Goal: Information Seeking & Learning: Learn about a topic

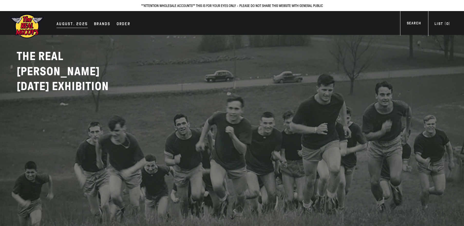
click at [61, 22] on div "AUGUST. 2025" at bounding box center [71, 24] width 31 height 7
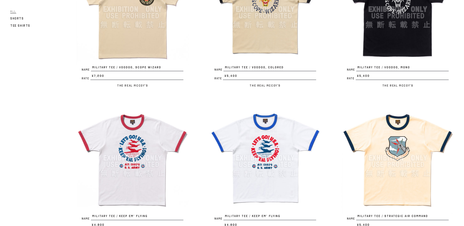
scroll to position [147, 0]
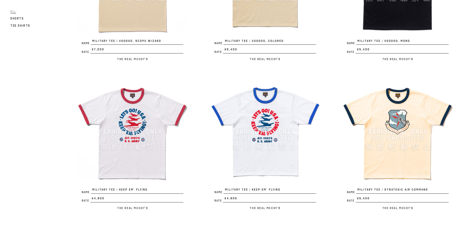
click at [402, 120] on img at bounding box center [398, 131] width 112 height 112
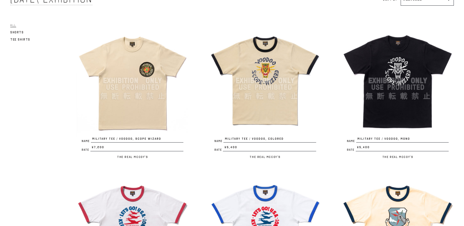
click at [268, 66] on img at bounding box center [265, 81] width 112 height 112
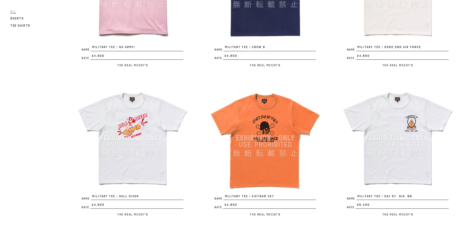
scroll to position [636, 0]
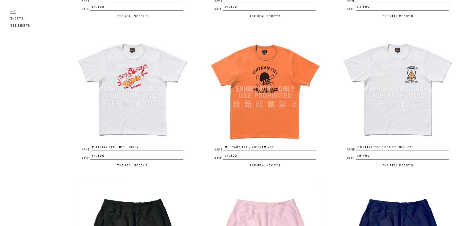
click at [395, 71] on img at bounding box center [398, 89] width 112 height 112
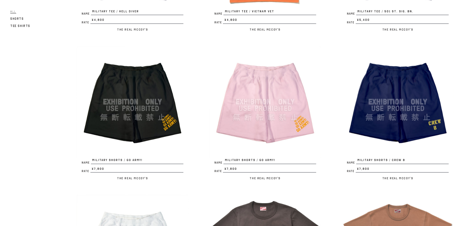
scroll to position [782, 0]
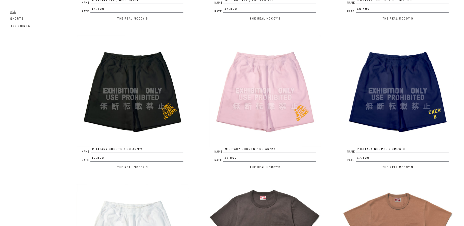
click at [143, 93] on img at bounding box center [133, 91] width 112 height 112
click at [118, 75] on img at bounding box center [133, 91] width 112 height 112
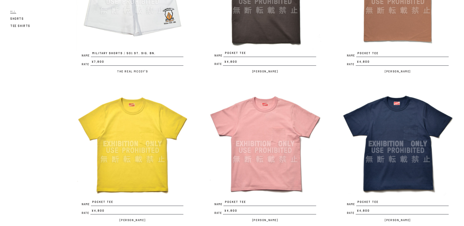
scroll to position [1165, 0]
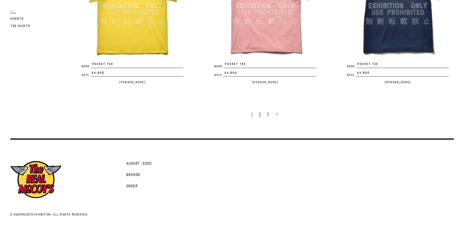
click at [258, 113] on link "2" at bounding box center [260, 114] width 8 height 11
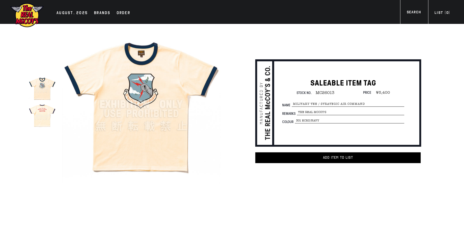
click at [43, 116] on img at bounding box center [42, 115] width 27 height 27
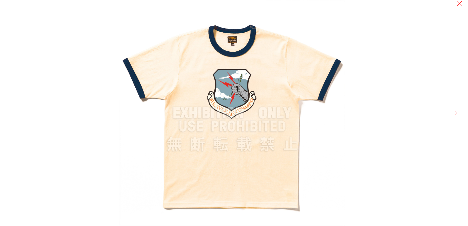
click at [455, 113] on button at bounding box center [453, 112] width 7 height 7
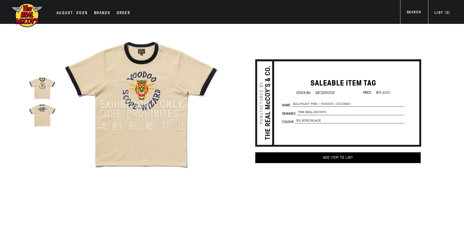
click at [44, 118] on img at bounding box center [42, 115] width 27 height 27
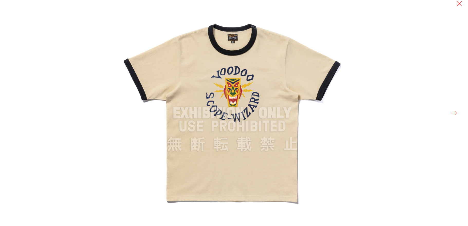
click at [454, 113] on button at bounding box center [453, 112] width 7 height 7
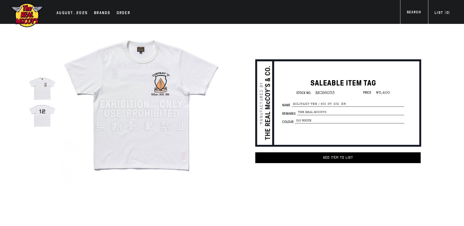
click at [38, 121] on img at bounding box center [42, 115] width 27 height 27
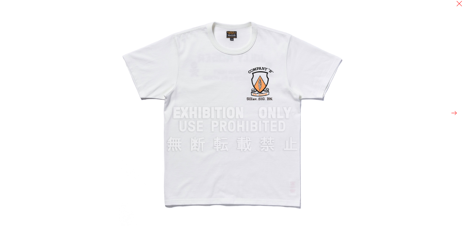
click at [453, 116] on button at bounding box center [453, 112] width 7 height 7
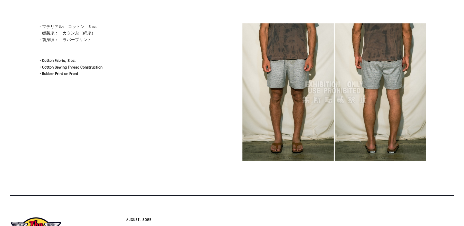
scroll to position [166, 0]
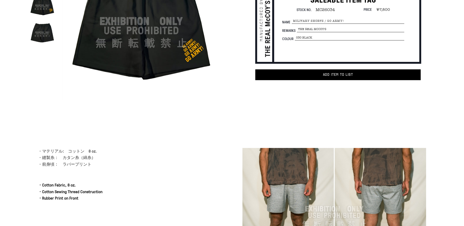
scroll to position [117, 0]
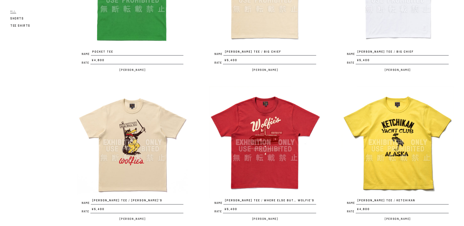
scroll to position [147, 0]
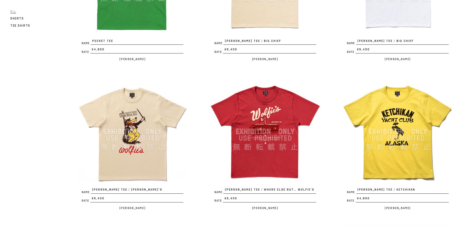
click at [277, 125] on img at bounding box center [265, 131] width 112 height 112
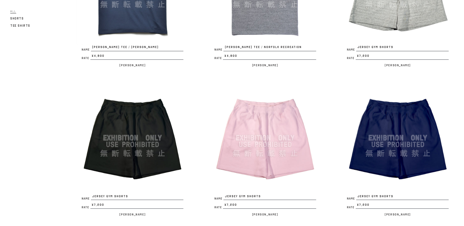
scroll to position [489, 0]
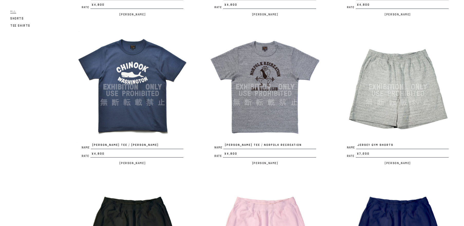
click at [58, 120] on div "Name JOE MCCOY TEE / CHINOOK Rate ¥4,800 / Joe McCoy" at bounding box center [122, 101] width 132 height 140
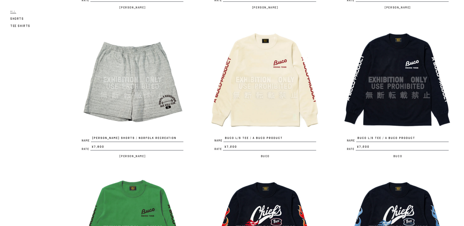
scroll to position [782, 0]
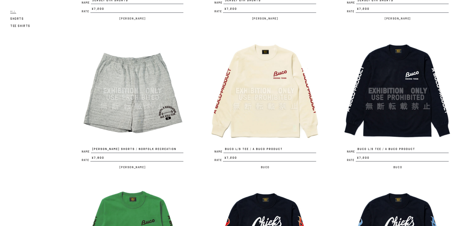
click at [259, 69] on img at bounding box center [265, 91] width 112 height 112
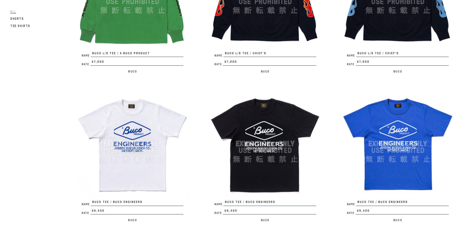
scroll to position [1076, 0]
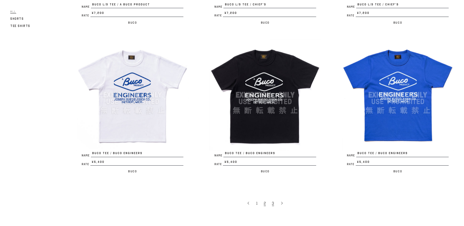
click at [273, 201] on span "3" at bounding box center [273, 203] width 2 height 5
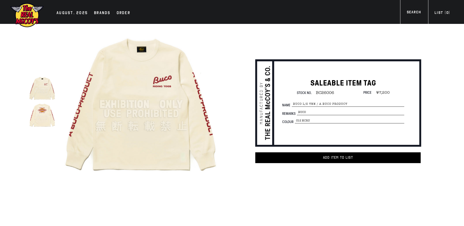
click at [45, 119] on img at bounding box center [42, 115] width 27 height 27
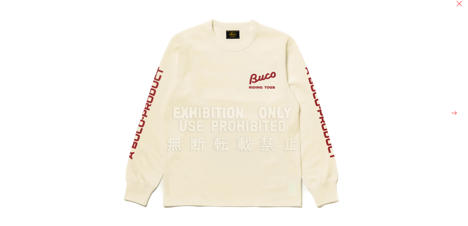
click at [451, 113] on button at bounding box center [453, 112] width 7 height 7
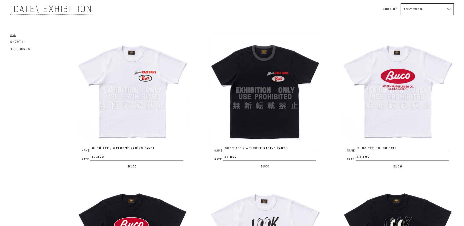
scroll to position [49, 0]
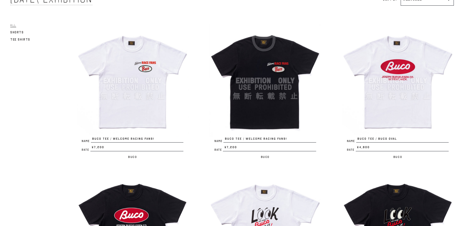
click at [260, 50] on img at bounding box center [265, 81] width 112 height 112
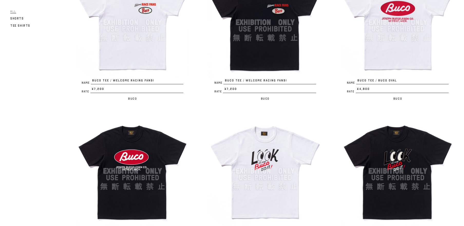
scroll to position [98, 0]
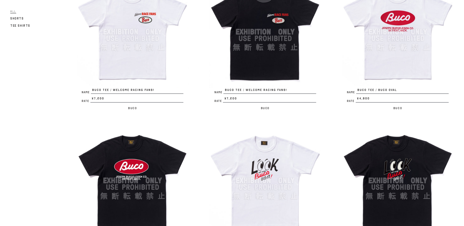
click at [393, 38] on img at bounding box center [398, 32] width 112 height 112
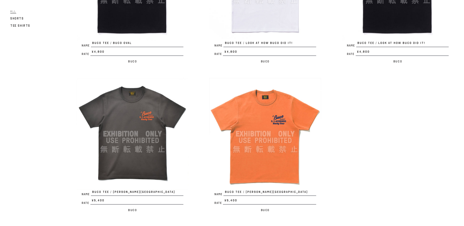
scroll to position [244, 0]
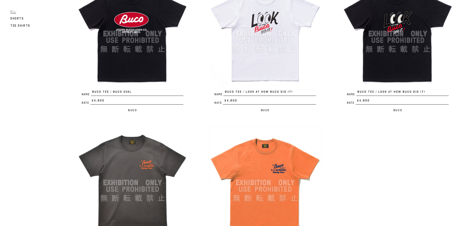
click at [259, 32] on img at bounding box center [265, 34] width 112 height 112
click at [140, 163] on img at bounding box center [133, 183] width 112 height 112
click at [271, 169] on img at bounding box center [265, 183] width 112 height 112
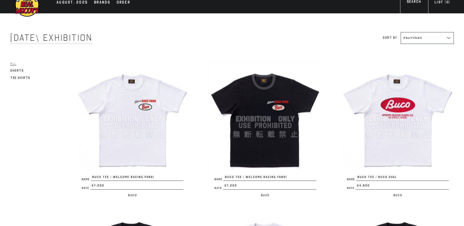
scroll to position [0, 0]
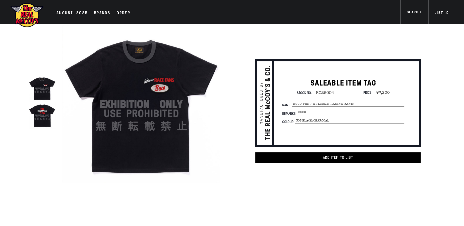
click at [36, 121] on img at bounding box center [42, 115] width 27 height 27
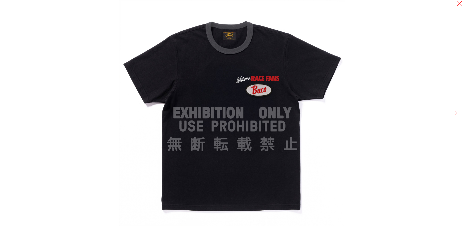
click at [456, 111] on button at bounding box center [453, 112] width 7 height 7
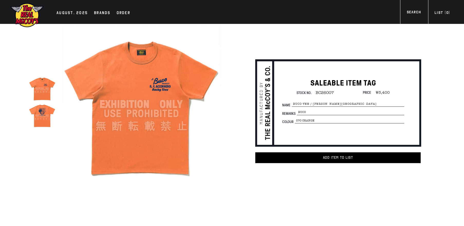
click at [48, 116] on img at bounding box center [42, 115] width 27 height 27
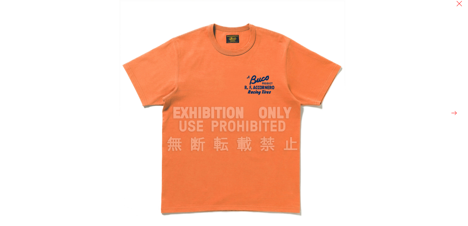
click at [454, 112] on button at bounding box center [453, 112] width 7 height 7
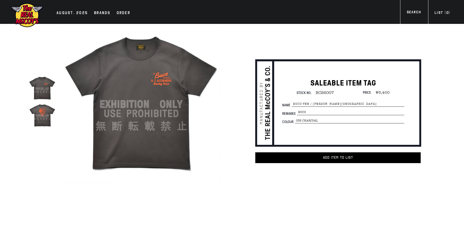
click at [39, 114] on img at bounding box center [42, 115] width 27 height 27
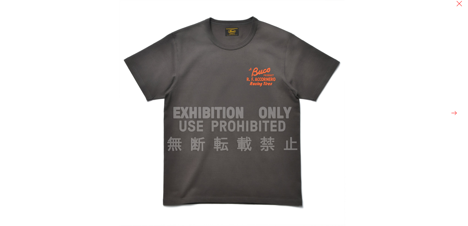
click at [453, 113] on button at bounding box center [453, 112] width 7 height 7
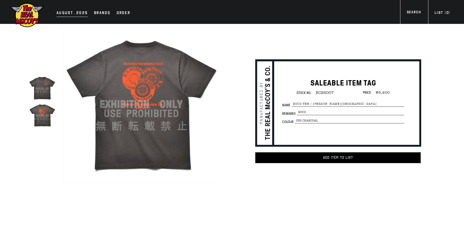
click at [62, 14] on div "AUGUST. 2025" at bounding box center [71, 13] width 31 height 7
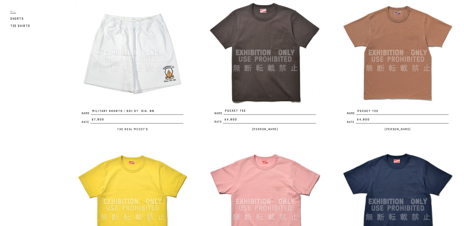
scroll to position [1018, 0]
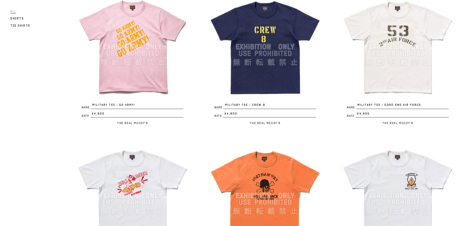
scroll to position [480, 0]
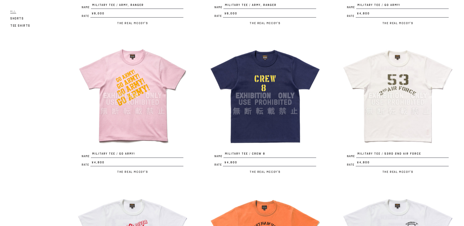
click at [135, 109] on img at bounding box center [133, 96] width 112 height 112
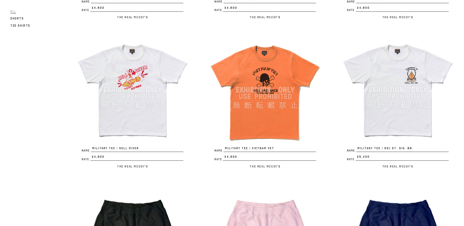
scroll to position [676, 0]
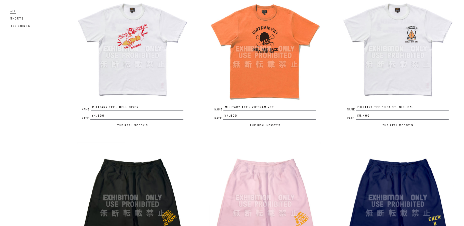
click at [257, 87] on img at bounding box center [265, 49] width 112 height 112
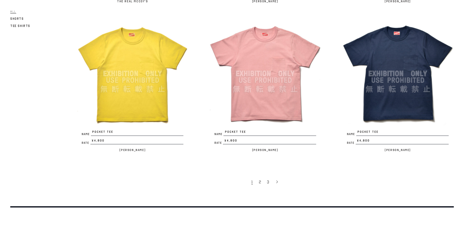
scroll to position [1165, 0]
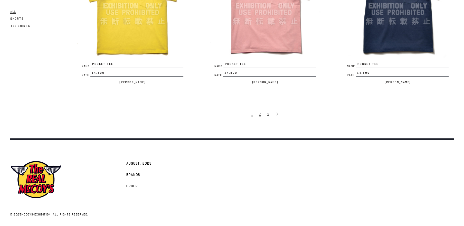
click at [260, 113] on span "2" at bounding box center [260, 114] width 2 height 5
click at [266, 113] on link "3" at bounding box center [268, 114] width 8 height 11
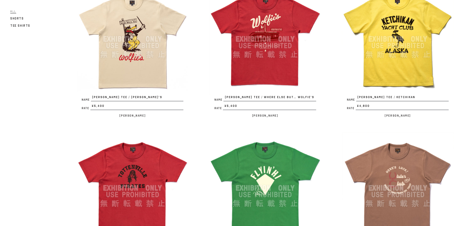
scroll to position [244, 0]
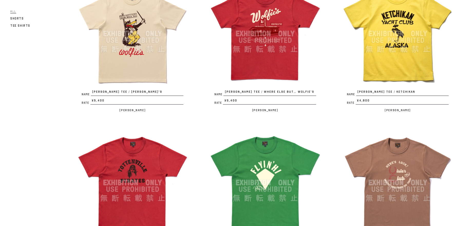
click at [394, 58] on img at bounding box center [398, 34] width 112 height 112
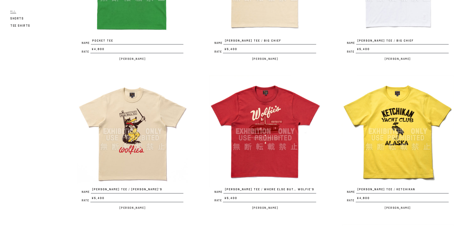
scroll to position [147, 0]
click at [393, 129] on img at bounding box center [398, 131] width 112 height 112
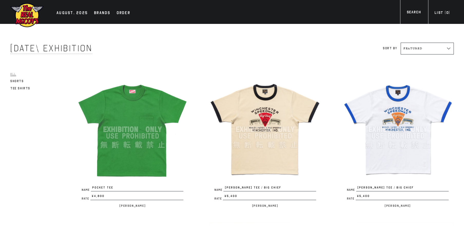
scroll to position [0, 0]
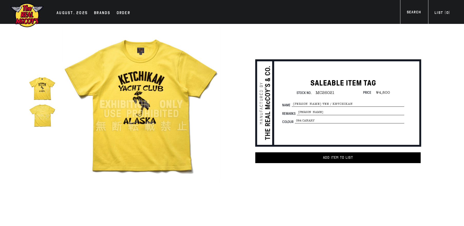
click at [113, 81] on img at bounding box center [141, 104] width 158 height 158
